Goal: Transaction & Acquisition: Purchase product/service

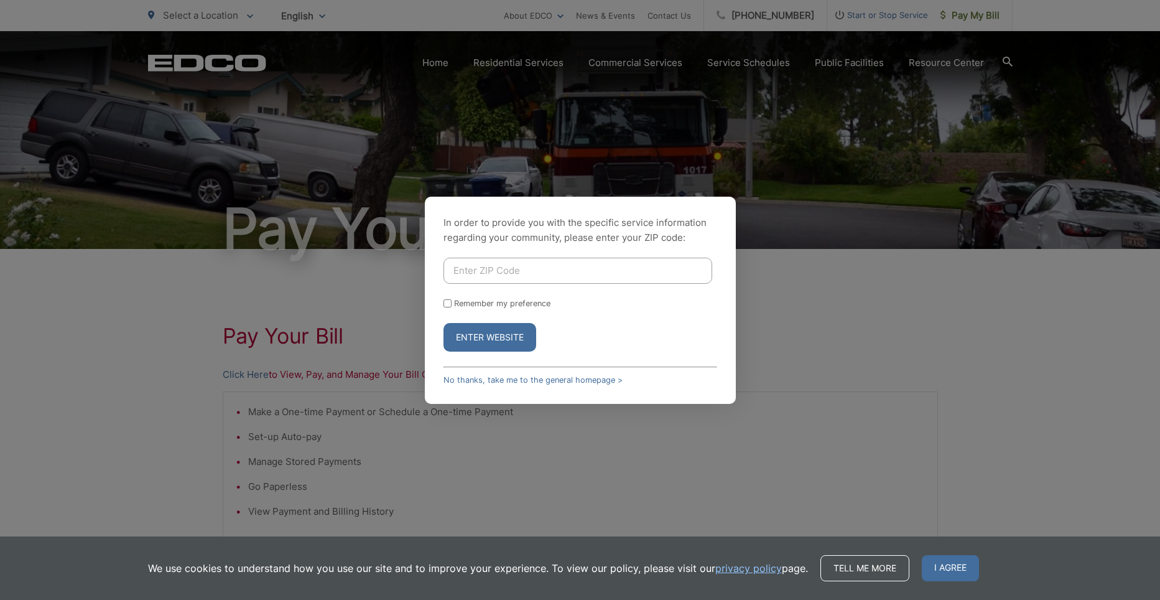
click at [519, 269] on input "Enter ZIP Code" at bounding box center [578, 271] width 269 height 26
type input "92069"
click at [511, 342] on button "Enter Website" at bounding box center [490, 337] width 93 height 29
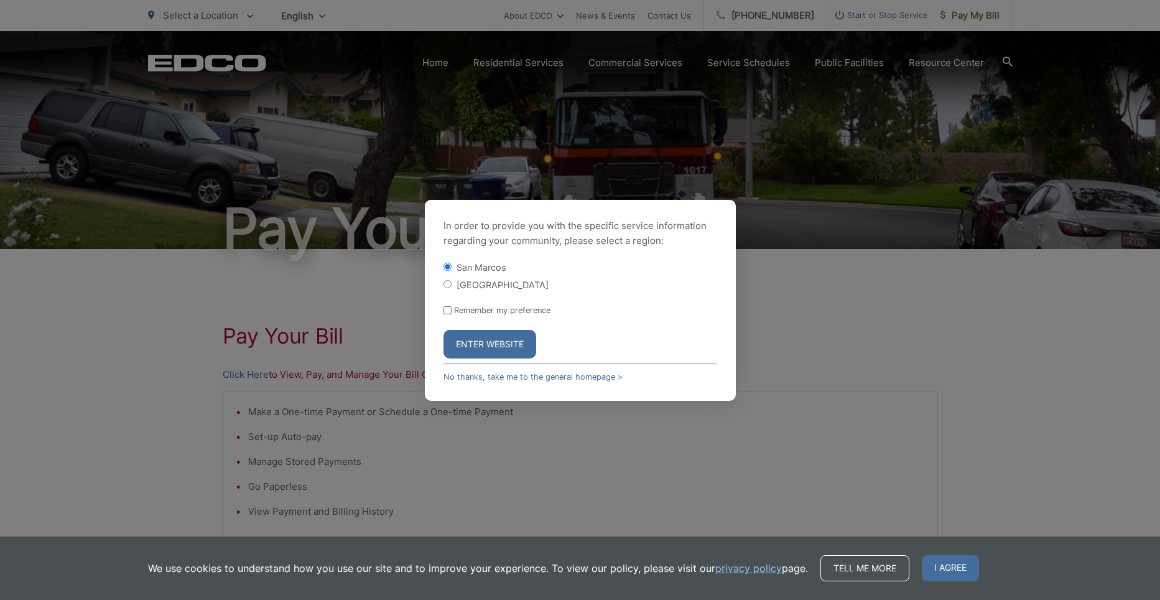
click at [481, 339] on button "Enter Website" at bounding box center [490, 344] width 93 height 29
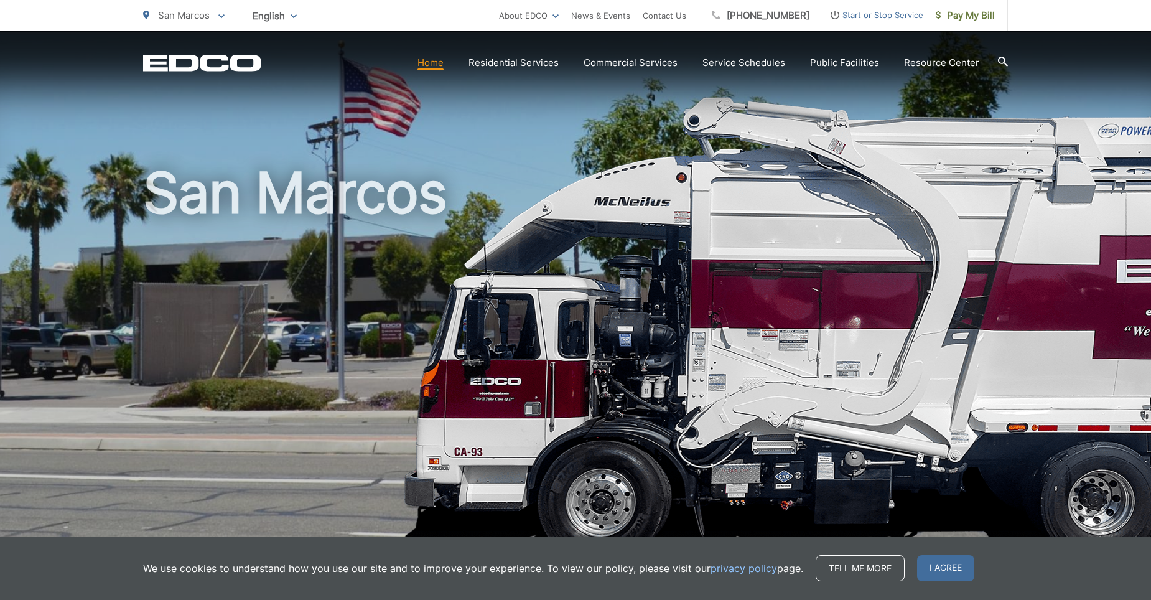
click at [928, 568] on span "I agree" at bounding box center [945, 568] width 57 height 26
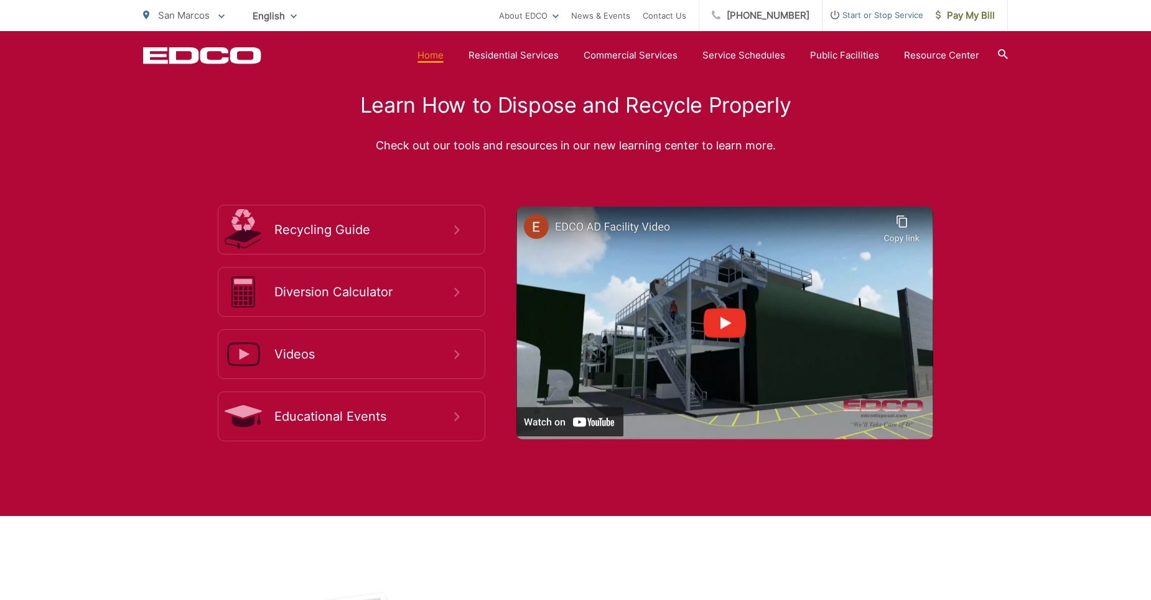
scroll to position [2238, 0]
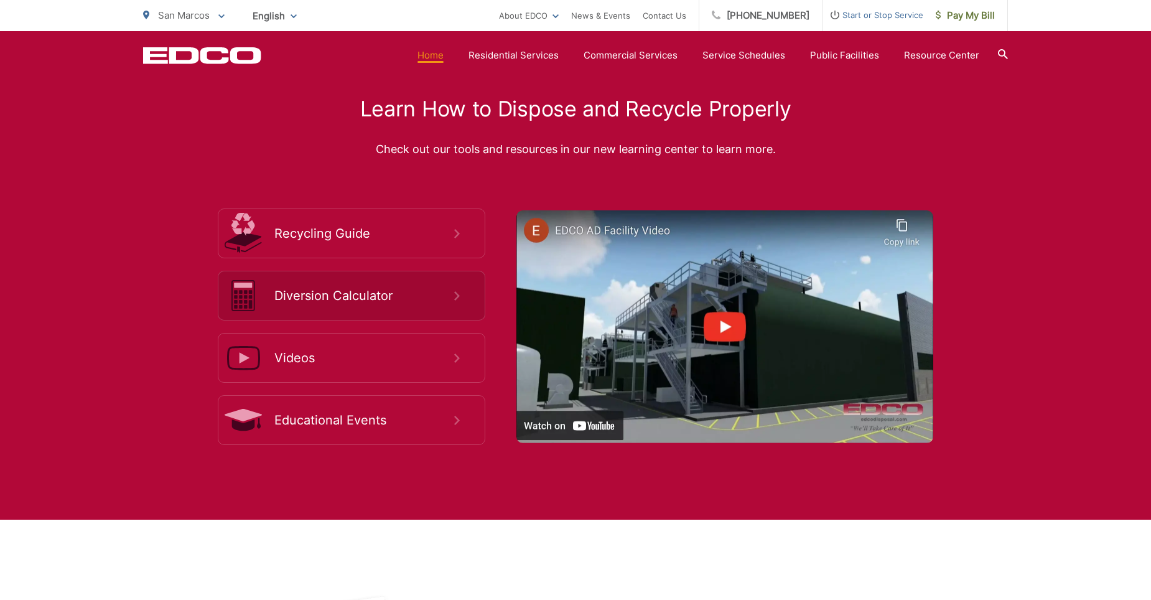
click at [371, 304] on link "Diversion Calculator" at bounding box center [351, 296] width 267 height 50
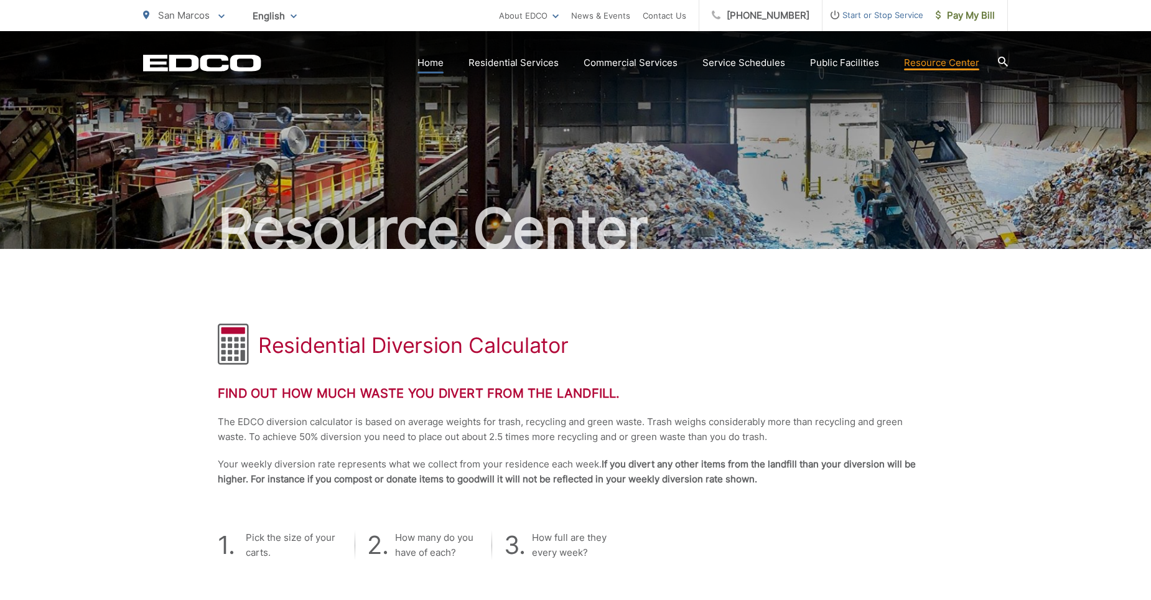
click at [432, 63] on link "Home" at bounding box center [430, 62] width 26 height 15
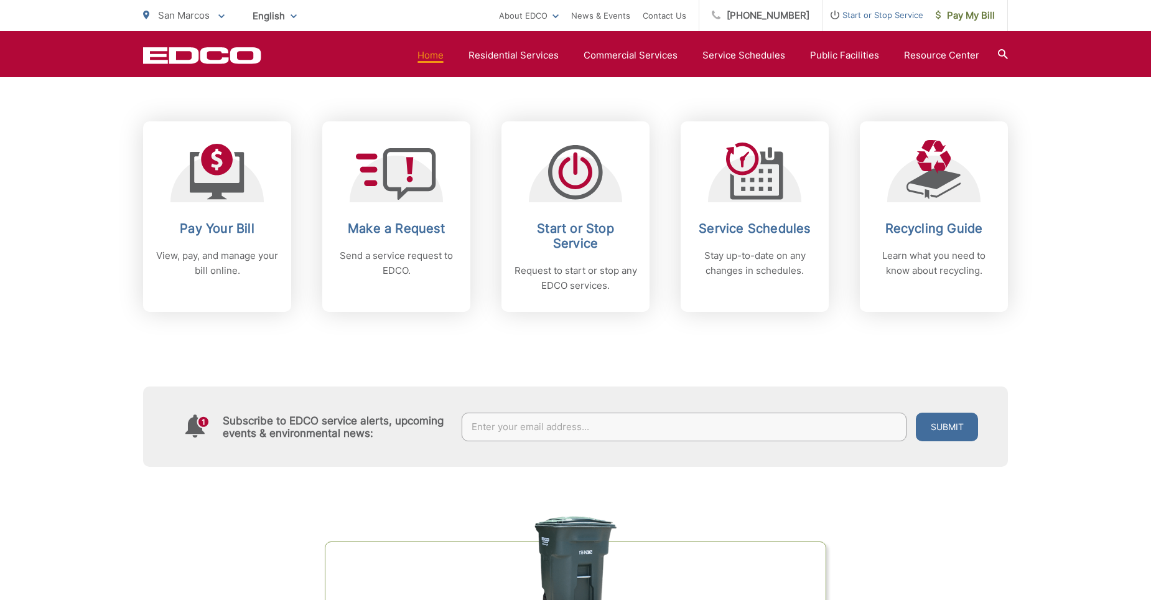
scroll to position [484, 0]
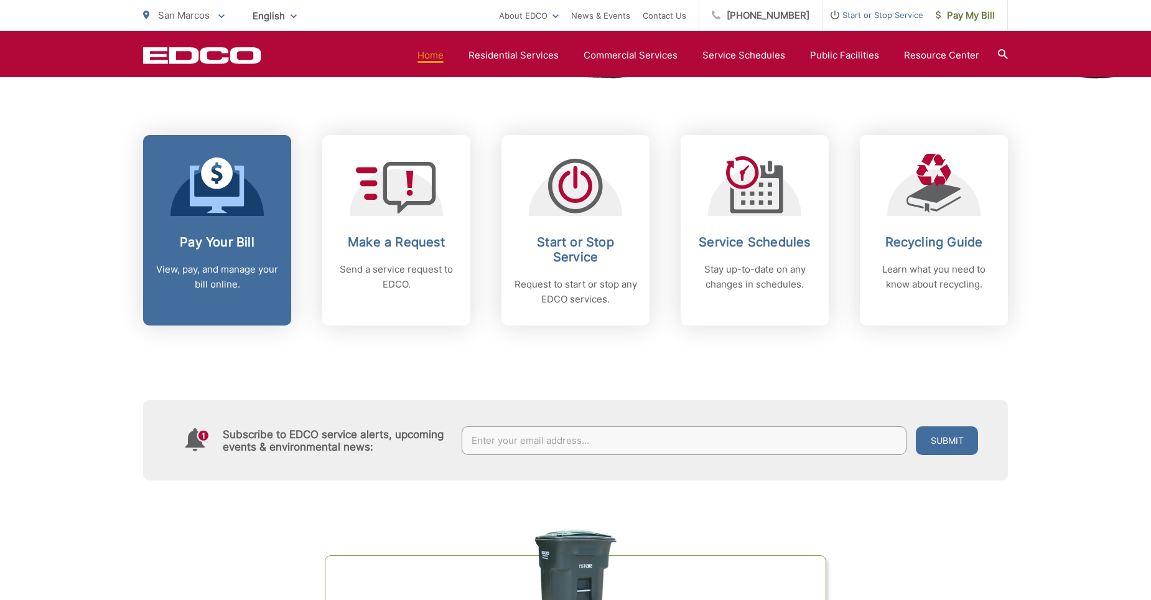
click at [234, 240] on h2 "Pay Your Bill" at bounding box center [217, 242] width 123 height 15
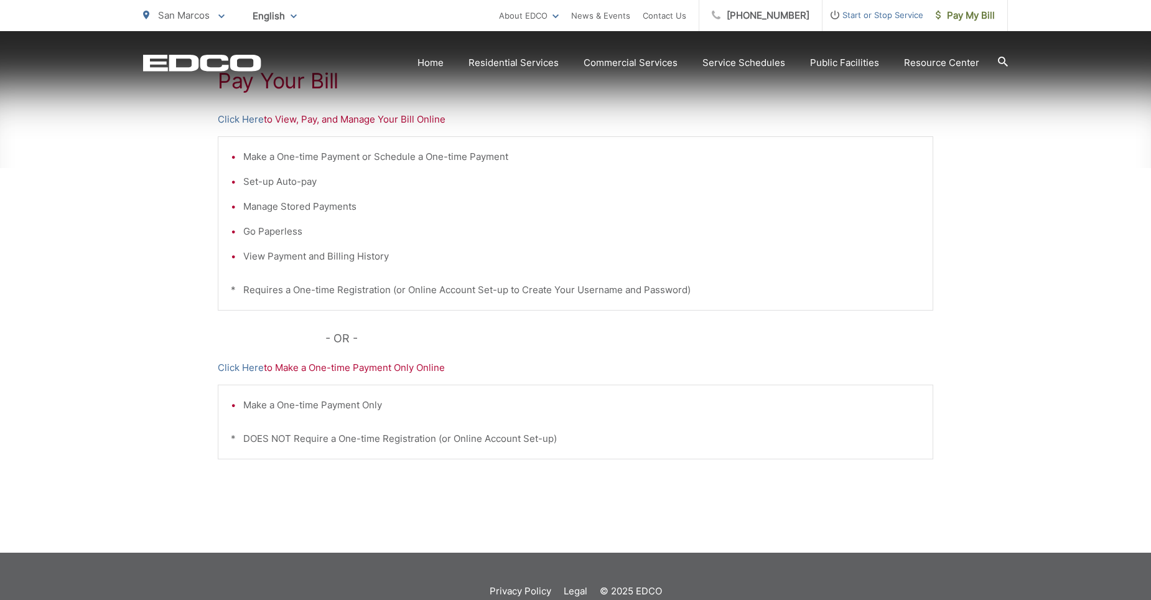
scroll to position [258, 0]
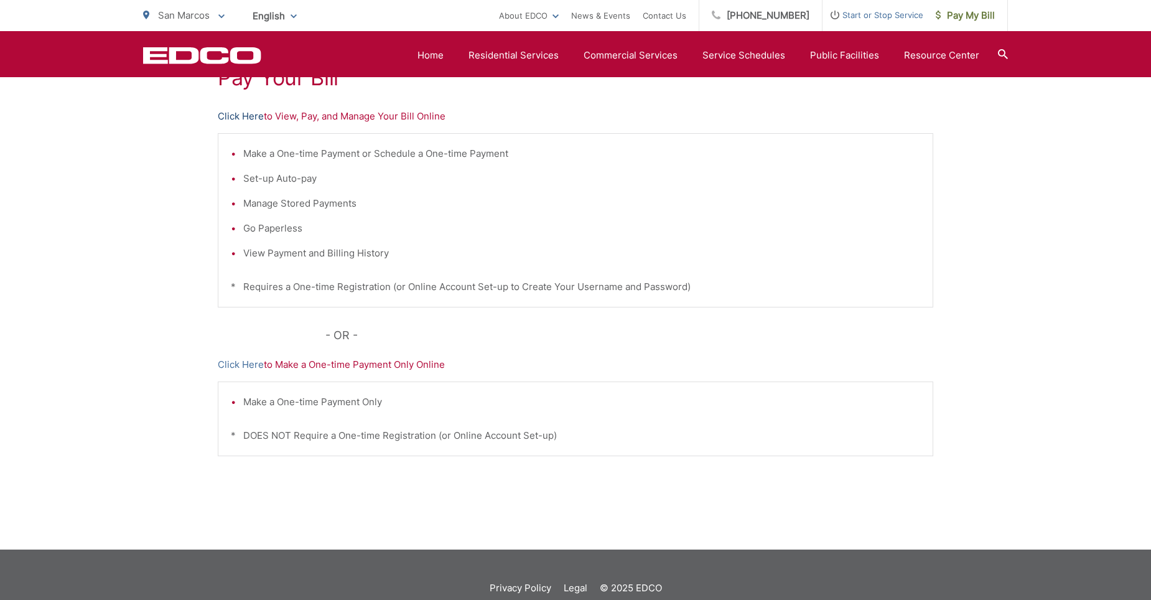
click at [243, 116] on link "Click Here" at bounding box center [241, 116] width 46 height 15
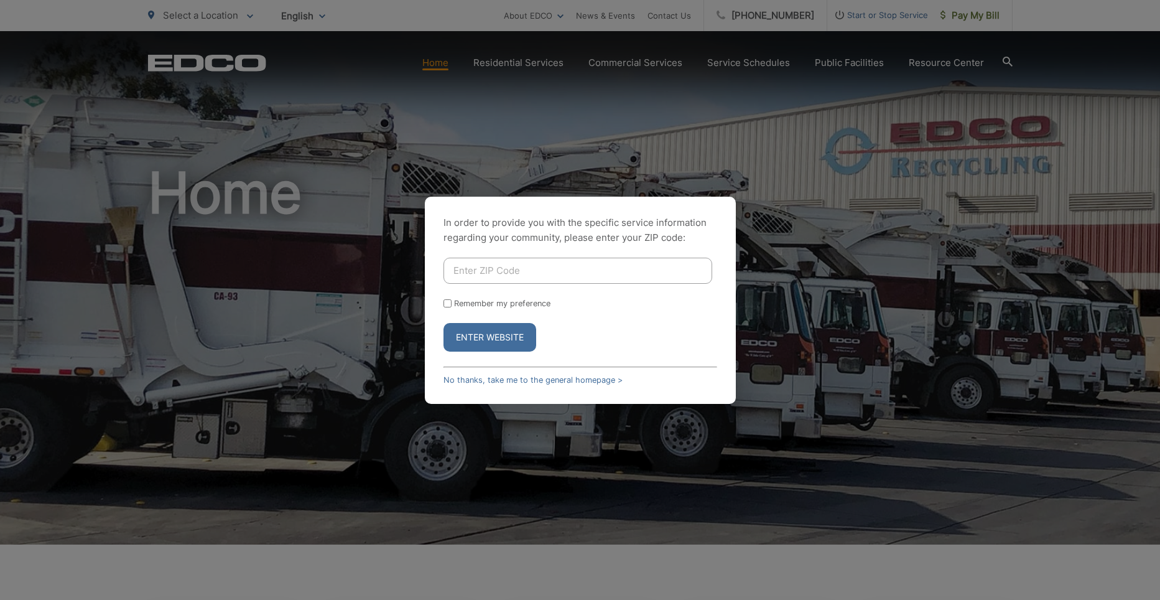
click at [470, 269] on input "Enter ZIP Code" at bounding box center [578, 271] width 269 height 26
type input "92069"
click at [516, 342] on button "Enter Website" at bounding box center [490, 337] width 93 height 29
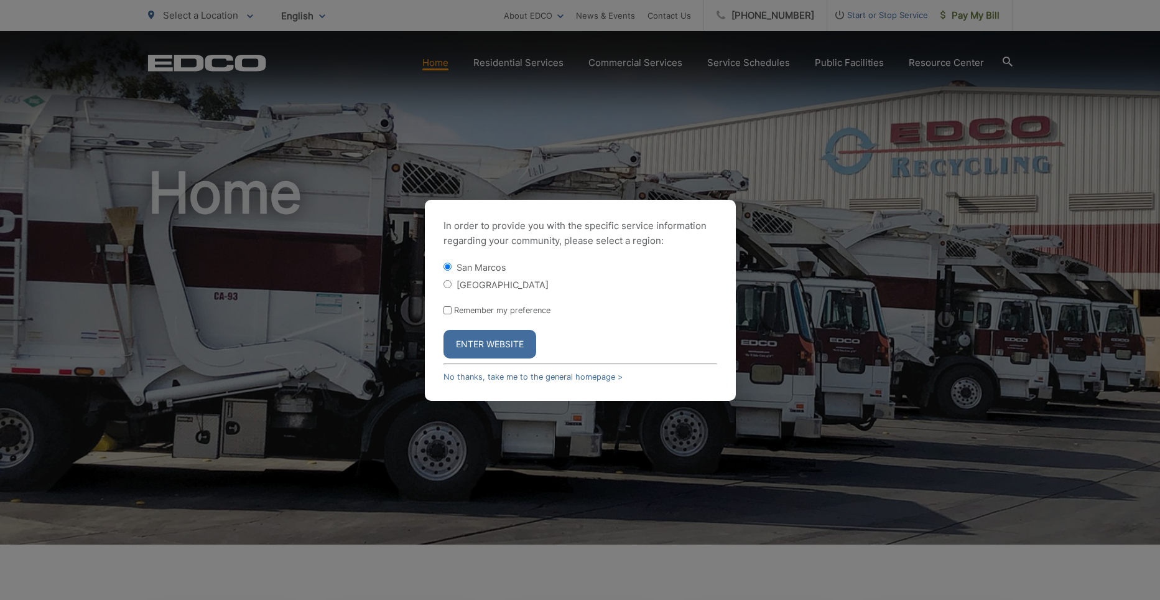
click at [487, 347] on button "Enter Website" at bounding box center [490, 344] width 93 height 29
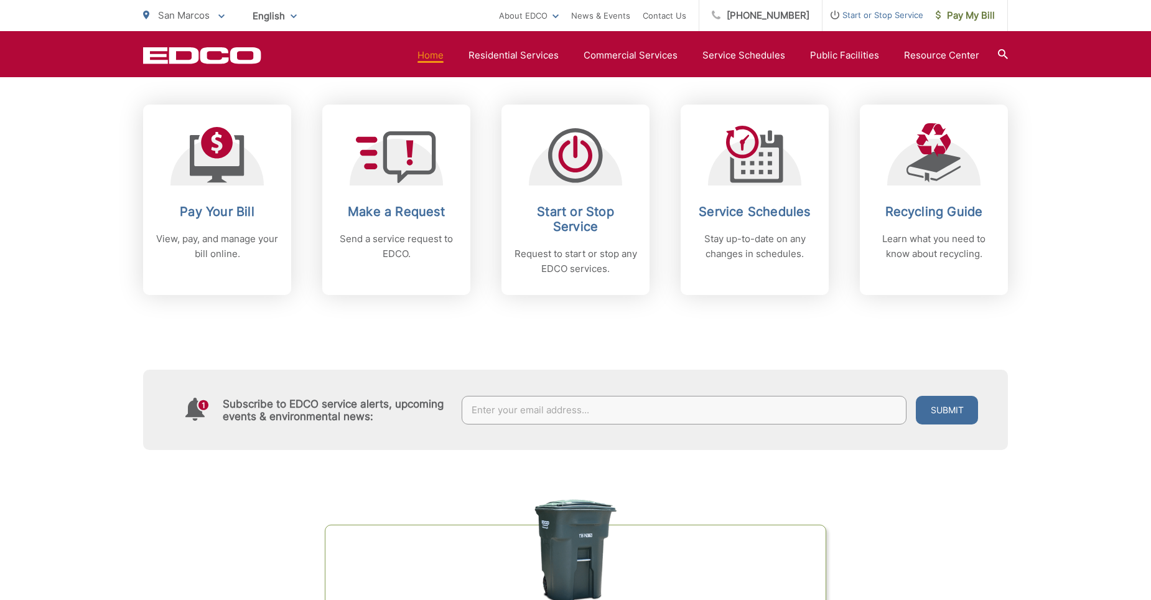
scroll to position [501, 0]
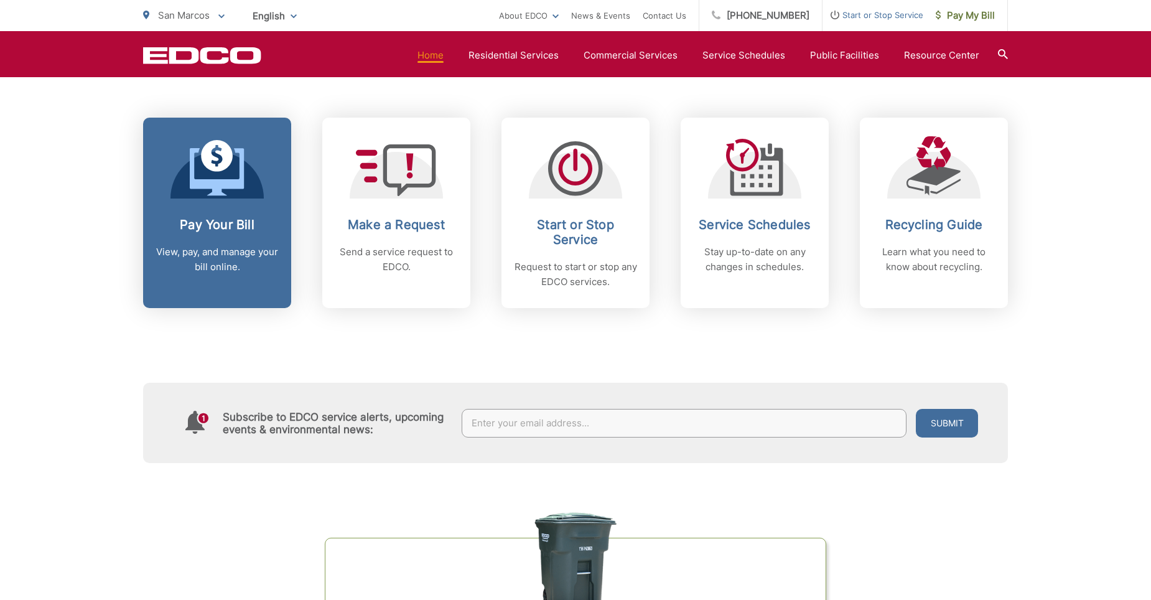
click at [213, 221] on h2 "Pay Your Bill" at bounding box center [217, 224] width 123 height 15
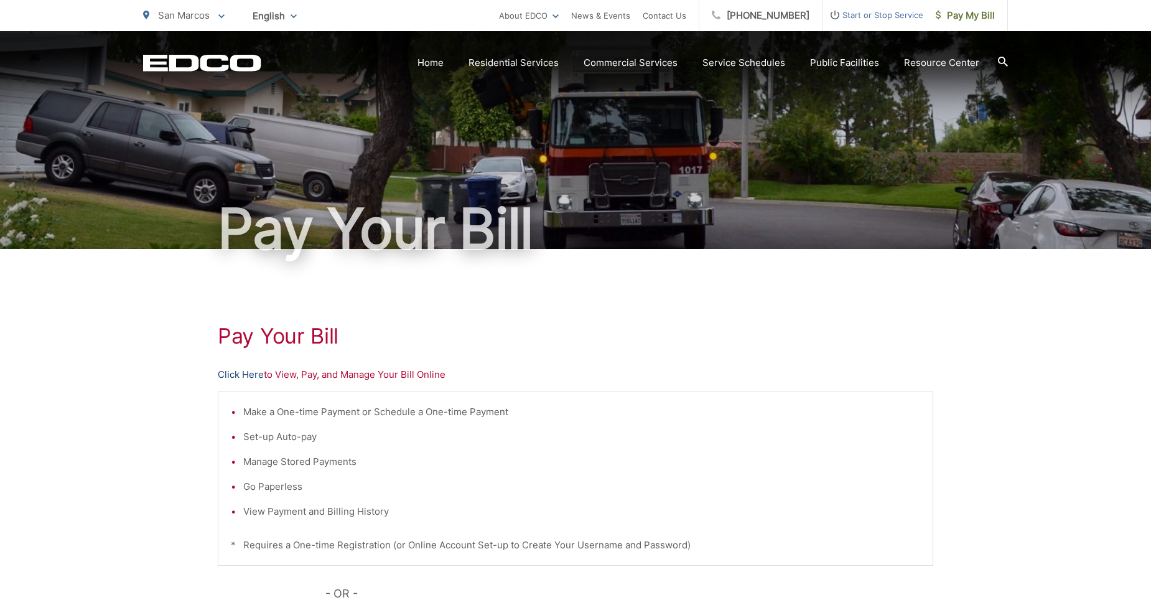
click at [238, 375] on link "Click Here" at bounding box center [241, 374] width 46 height 15
